Goal: Task Accomplishment & Management: Use online tool/utility

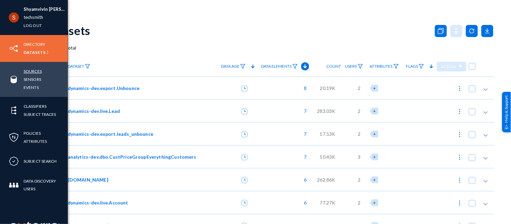
click at [31, 73] on link "Sources" at bounding box center [33, 71] width 18 height 8
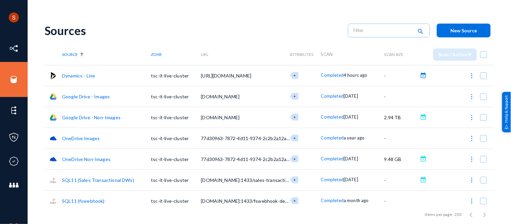
click at [422, 75] on button at bounding box center [423, 75] width 7 height 7
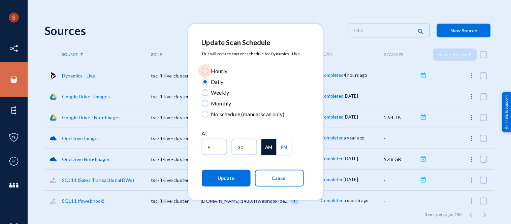
click at [210, 69] on span "Hourly" at bounding box center [218, 71] width 19 height 8
click at [209, 69] on input "Hourly" at bounding box center [205, 71] width 7 height 7
radio input "true"
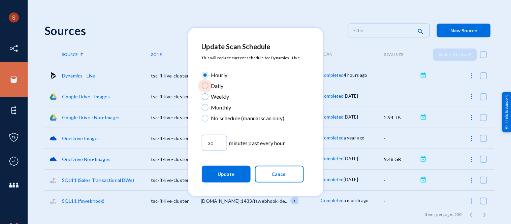
click at [209, 84] on span "Daily" at bounding box center [216, 86] width 15 height 8
click at [209, 84] on input "Daily" at bounding box center [205, 86] width 7 height 7
radio input "true"
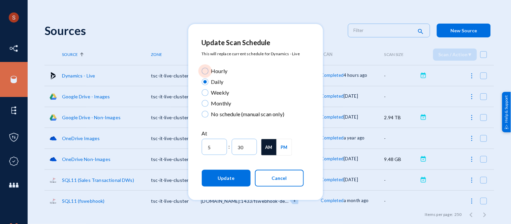
click at [204, 71] on span at bounding box center [205, 71] width 7 height 7
click at [204, 71] on input "Hourly" at bounding box center [205, 71] width 7 height 7
radio input "true"
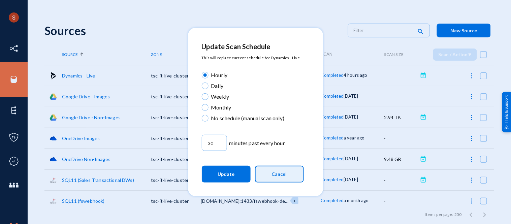
click at [275, 167] on button "Cancel" at bounding box center [279, 174] width 49 height 17
